Goal: Navigation & Orientation: Understand site structure

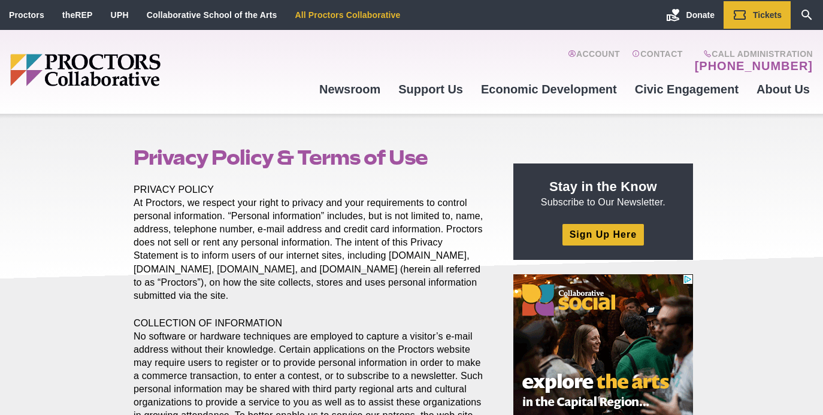
click at [356, 16] on link "All Proctors Collaborative" at bounding box center [347, 15] width 105 height 10
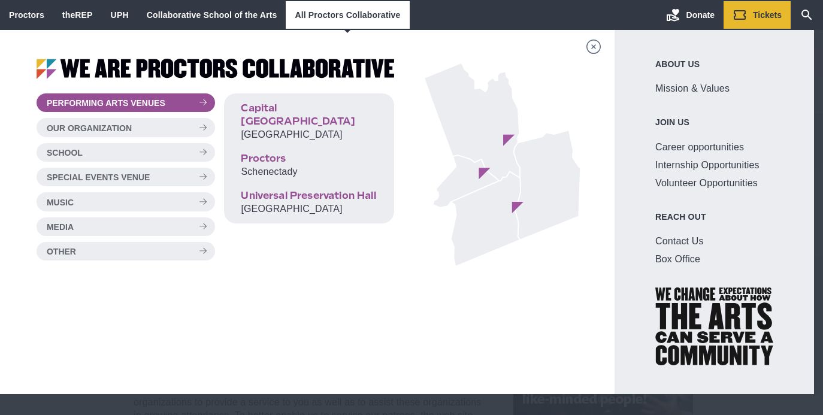
click at [601, 47] on icon "Main site navigation and header" at bounding box center [593, 47] width 15 height 14
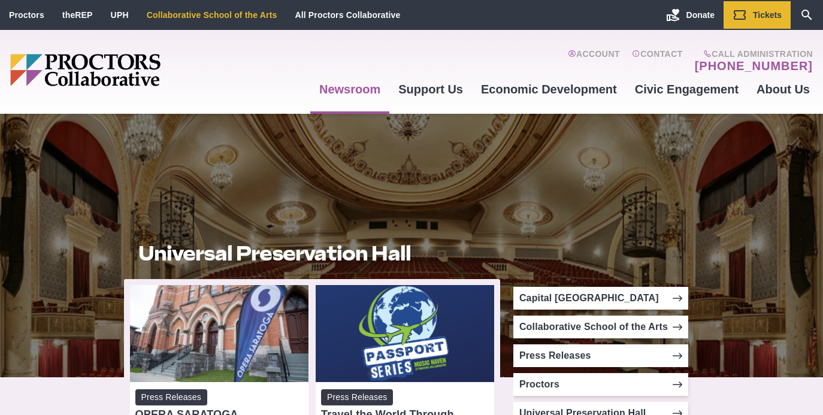
click at [228, 14] on link "Collaborative School of the Arts" at bounding box center [212, 15] width 131 height 10
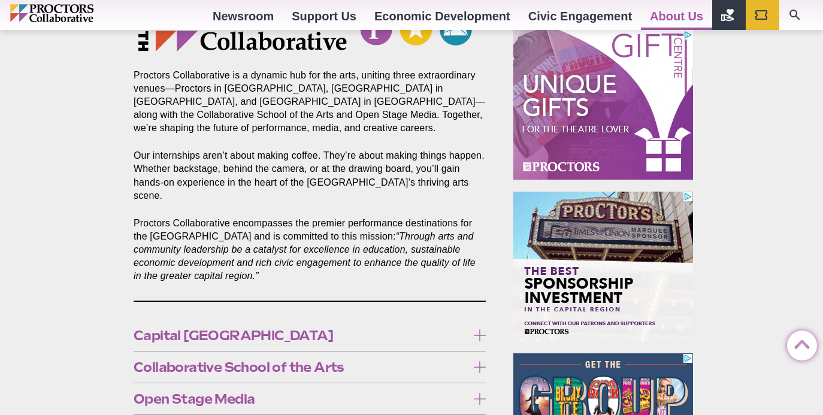
scroll to position [529, 0]
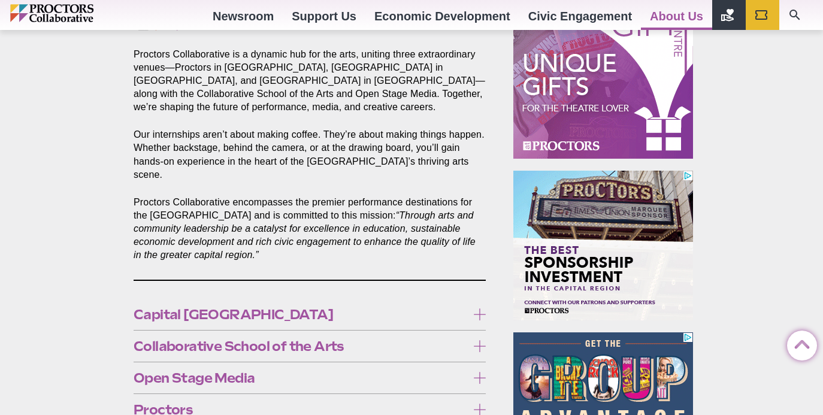
click at [477, 308] on icon at bounding box center [480, 314] width 12 height 12
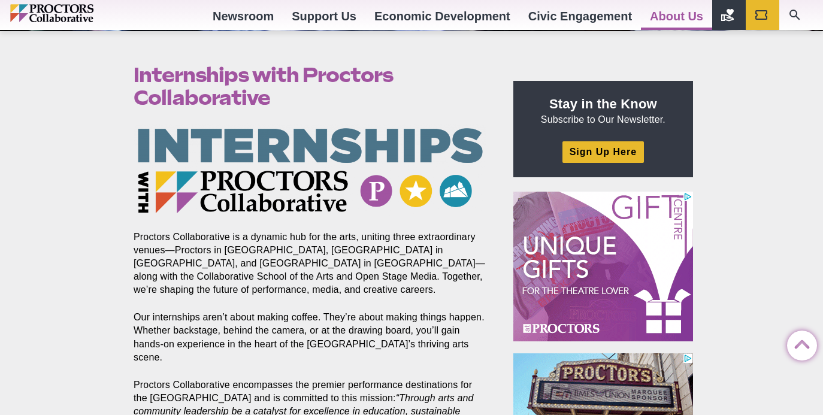
scroll to position [344, 0]
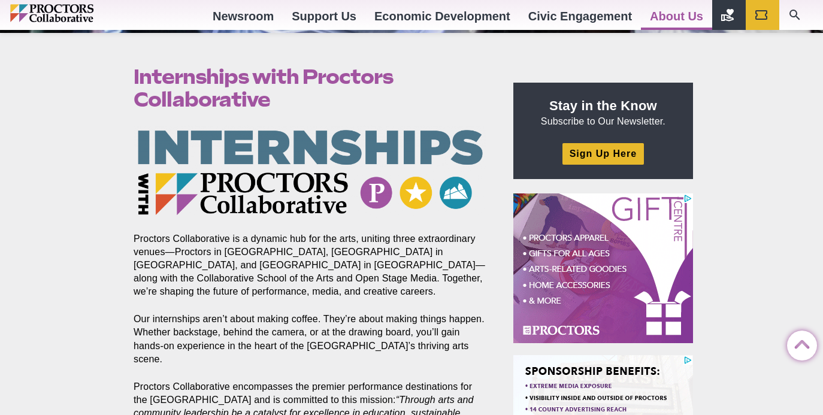
click at [67, 13] on img "Main site navigation and header" at bounding box center [77, 13] width 135 height 18
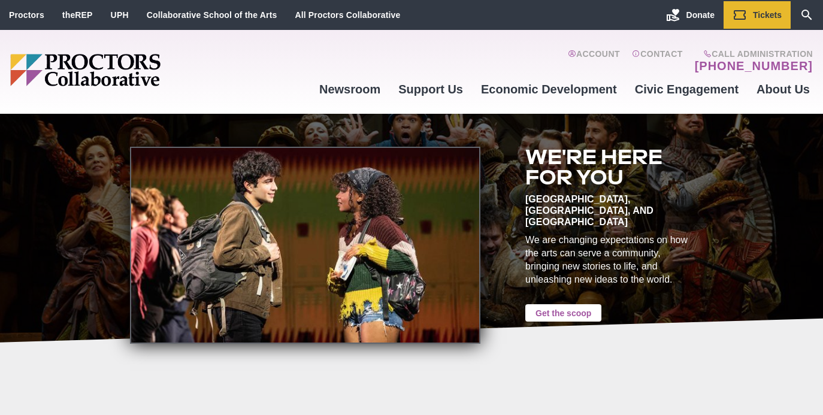
click at [561, 304] on link "Get the scoop" at bounding box center [563, 312] width 76 height 17
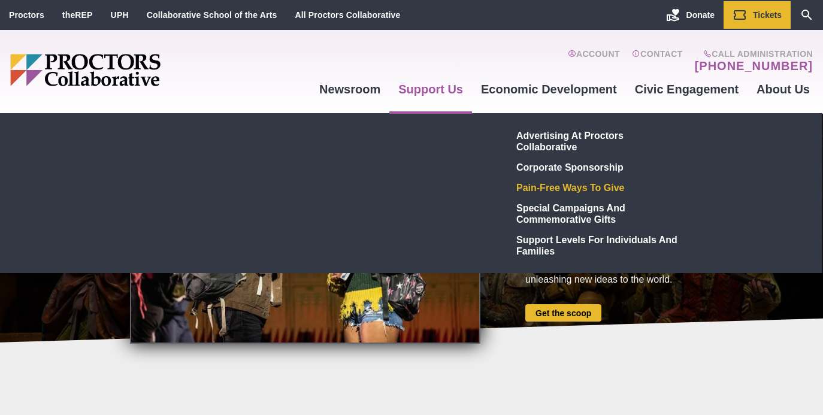
click at [549, 189] on link "Pain-Free Ways to Give" at bounding box center [599, 187] width 175 height 20
click at [540, 189] on link "Pain-Free Ways to Give" at bounding box center [599, 187] width 175 height 20
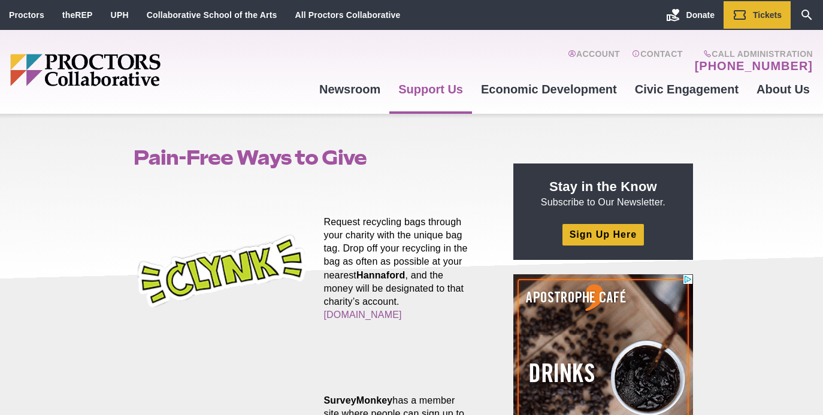
click at [120, 69] on img "Main site navigation and header" at bounding box center [131, 70] width 243 height 32
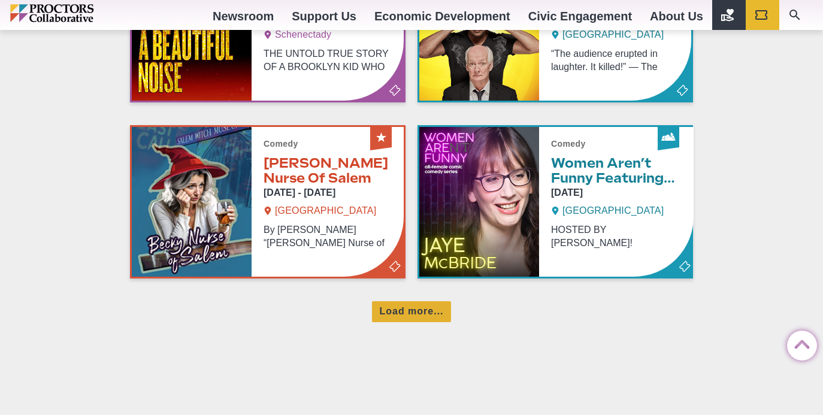
scroll to position [852, 0]
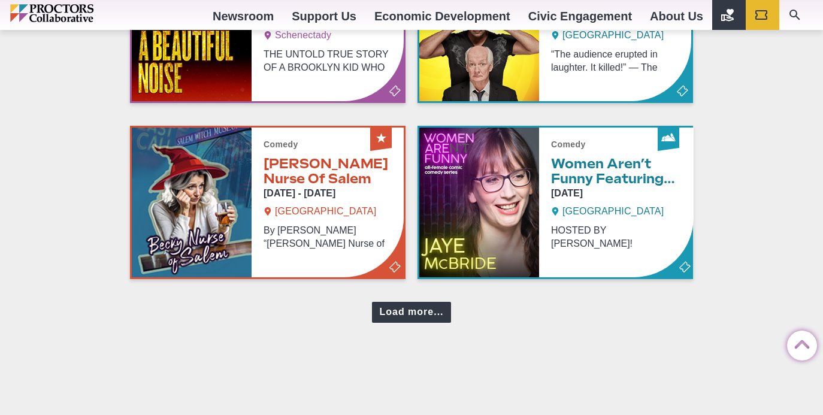
click at [424, 307] on div "Load more..." at bounding box center [411, 312] width 78 height 21
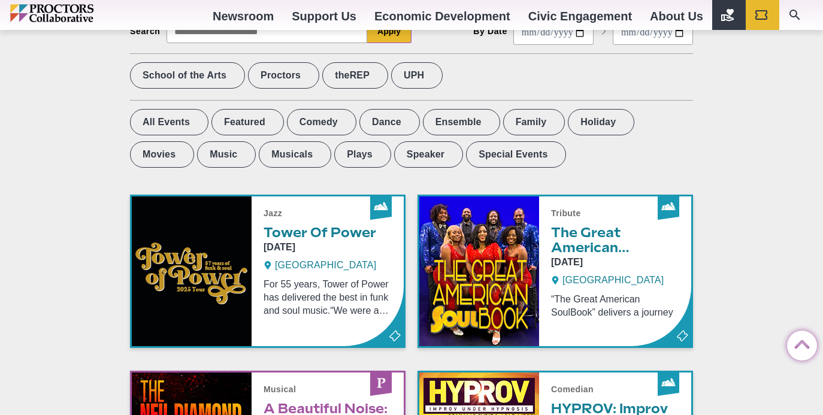
scroll to position [0, 0]
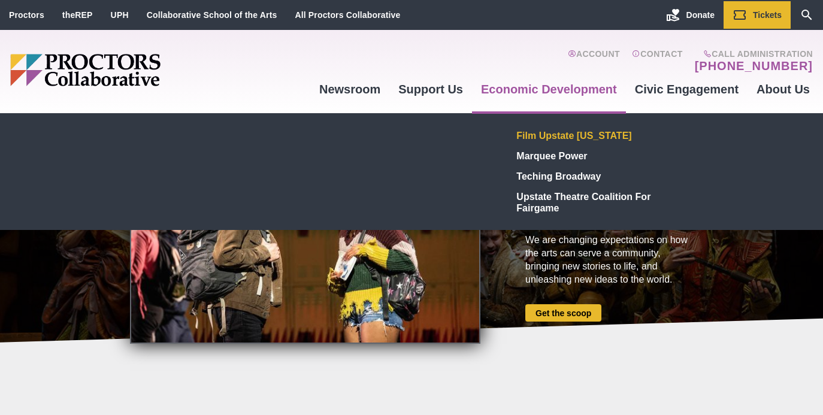
click at [588, 135] on link "Film Upstate [US_STATE]" at bounding box center [599, 135] width 175 height 20
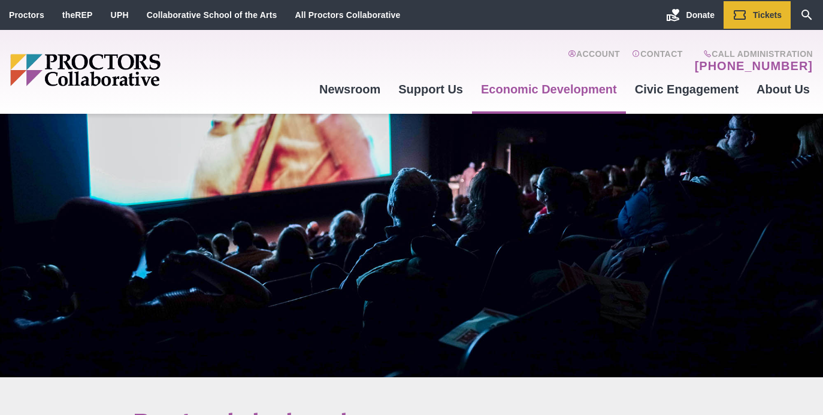
click at [110, 68] on img "Main site navigation and header" at bounding box center [131, 70] width 243 height 32
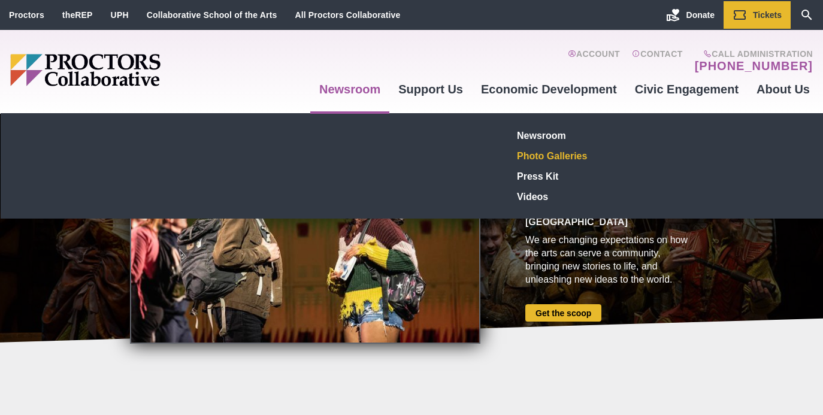
click at [559, 152] on link "Photo Galleries" at bounding box center [600, 156] width 175 height 20
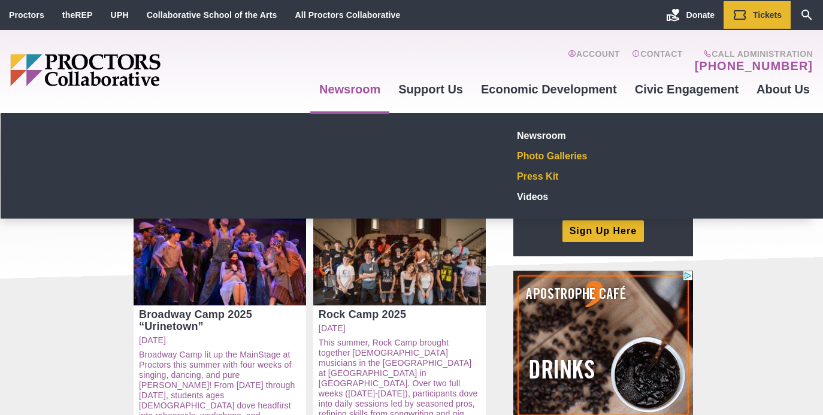
click at [550, 174] on link "Press Kit" at bounding box center [600, 176] width 175 height 20
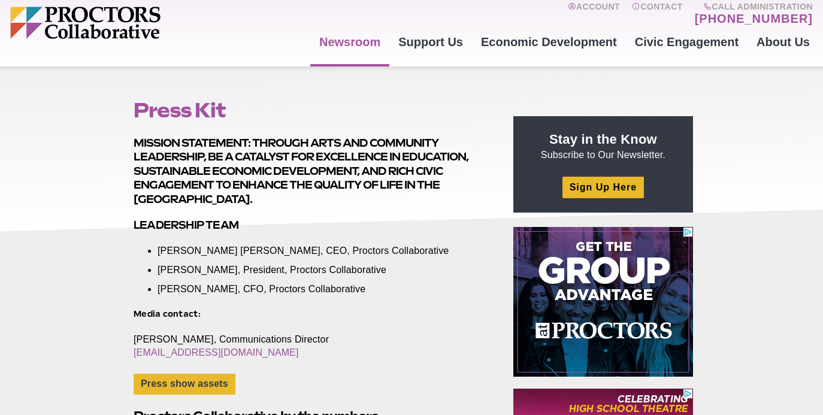
scroll to position [47, 0]
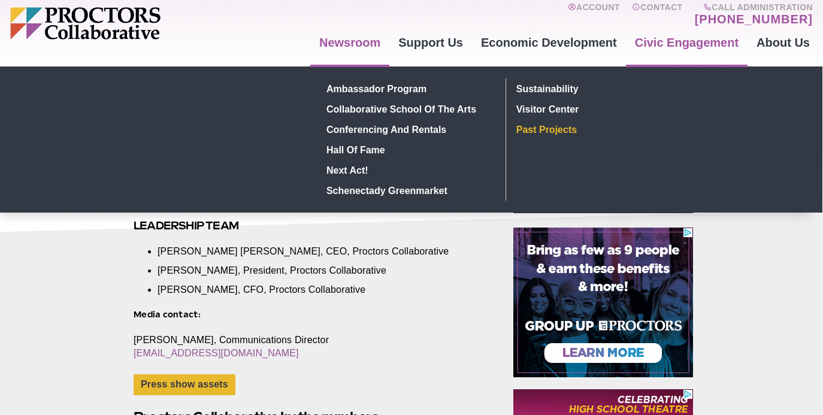
click at [559, 129] on link "Past Projects" at bounding box center [599, 129] width 175 height 20
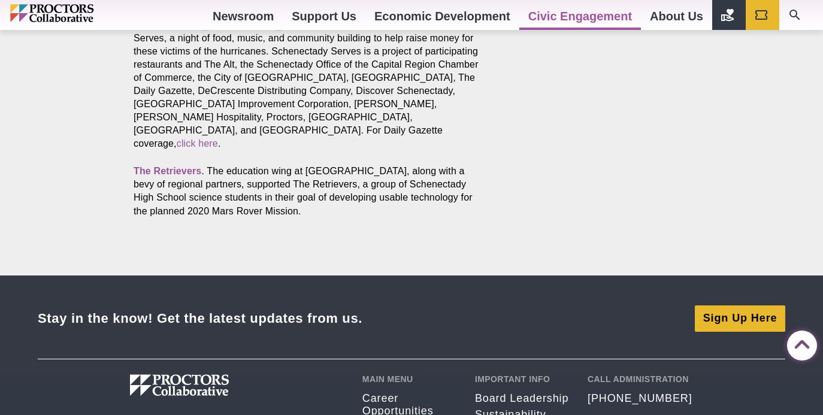
scroll to position [1638, 0]
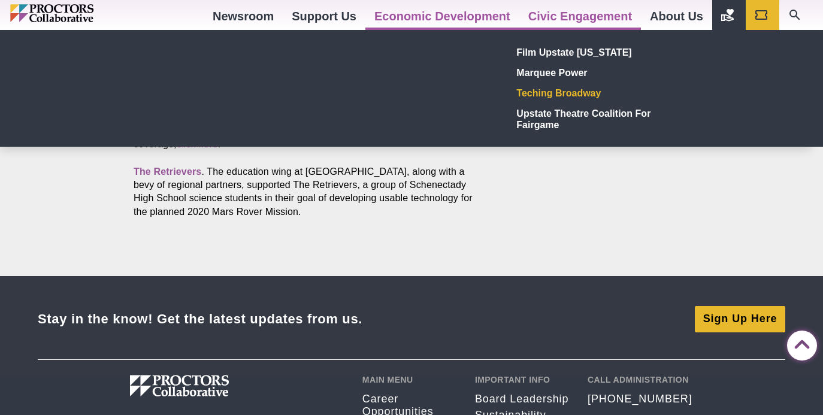
click at [549, 92] on link "Teching Broadway" at bounding box center [599, 93] width 175 height 20
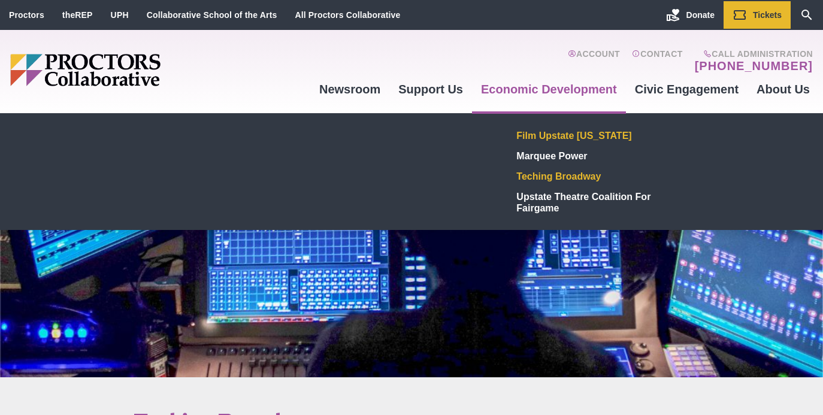
click at [568, 137] on link "Film Upstate [US_STATE]" at bounding box center [599, 135] width 175 height 20
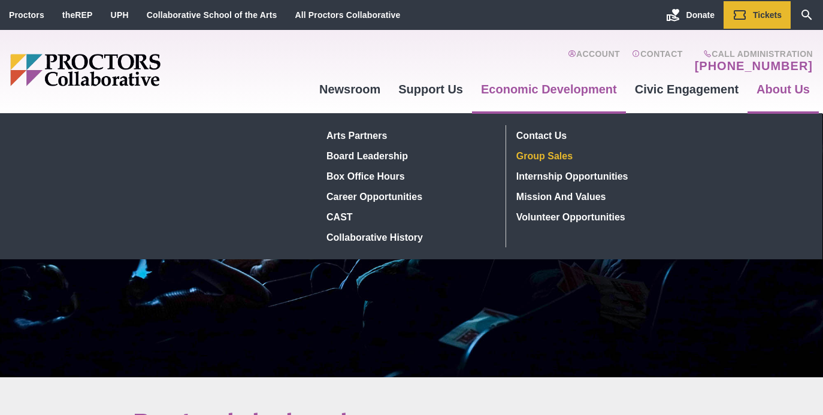
click at [535, 153] on link "Group Sales" at bounding box center [599, 156] width 175 height 20
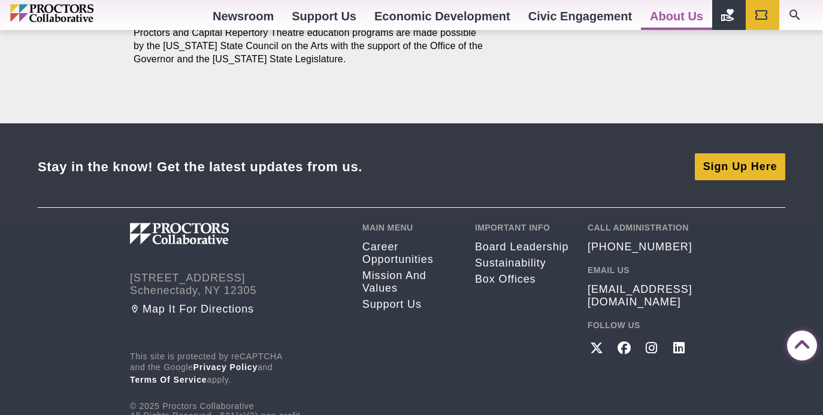
scroll to position [1625, 0]
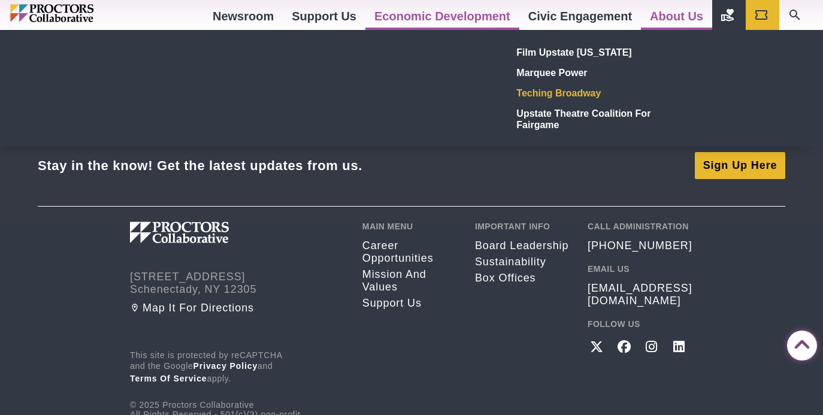
click at [552, 94] on link "Teching Broadway" at bounding box center [599, 93] width 175 height 20
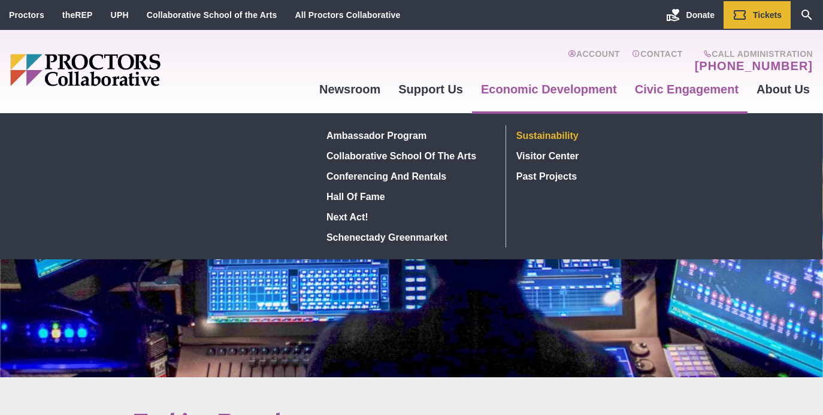
click at [540, 135] on link "Sustainability" at bounding box center [599, 135] width 175 height 20
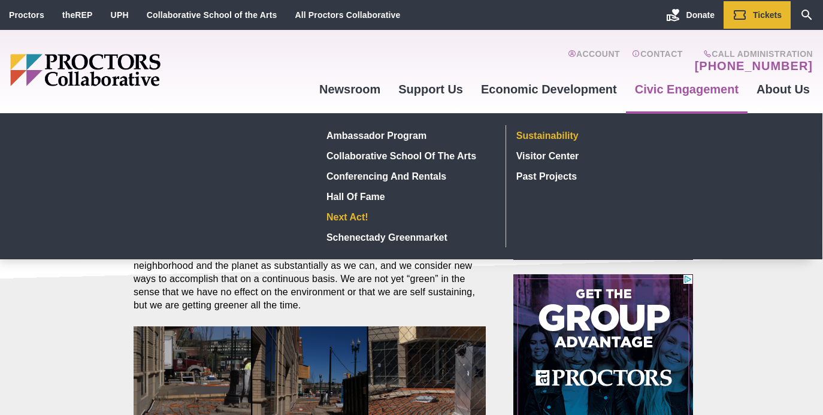
click at [352, 217] on link "Next Act!" at bounding box center [409, 217] width 174 height 20
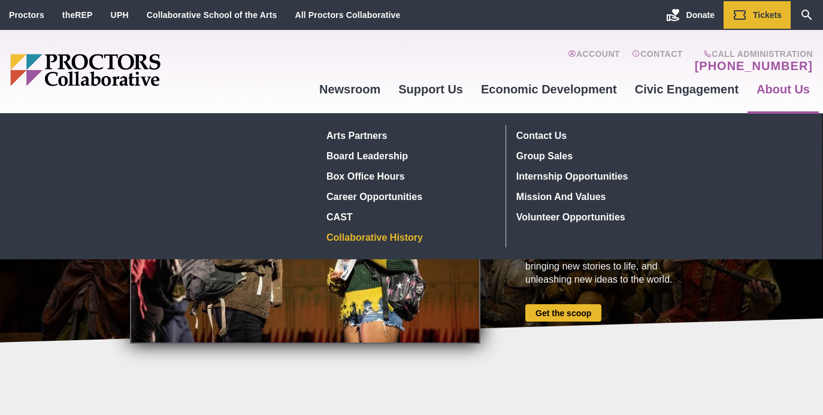
click at [350, 235] on link "Collaborative History" at bounding box center [409, 237] width 174 height 20
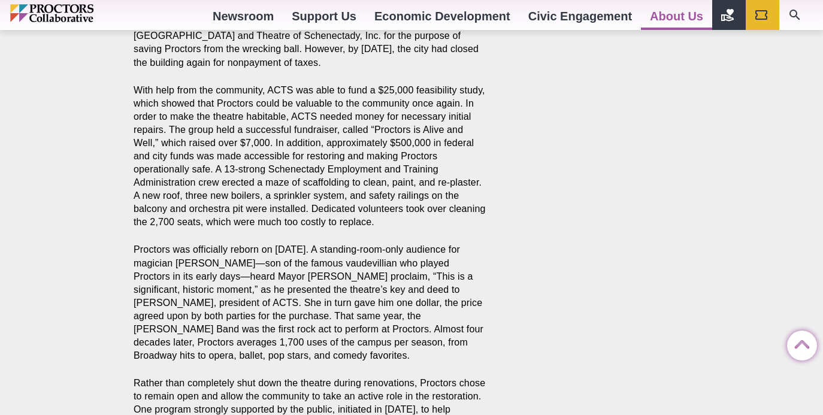
scroll to position [1539, 0]
